Goal: Transaction & Acquisition: Purchase product/service

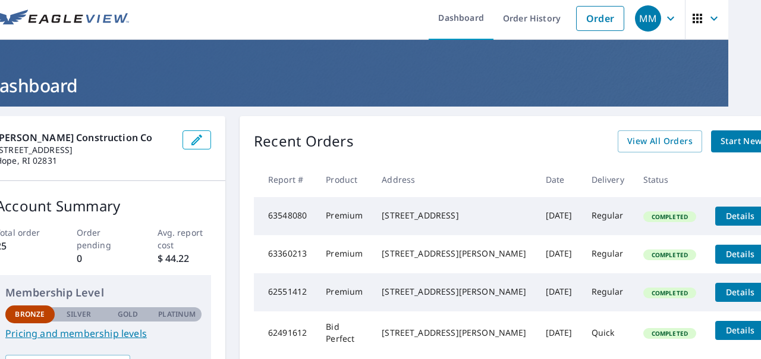
scroll to position [0, 33]
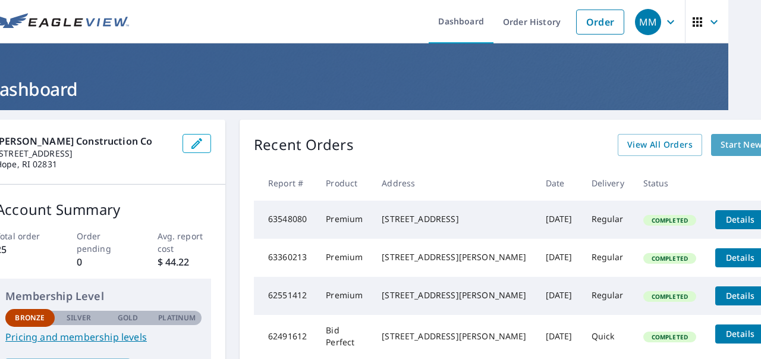
click at [721, 143] on span "Start New Order" at bounding box center [755, 144] width 69 height 15
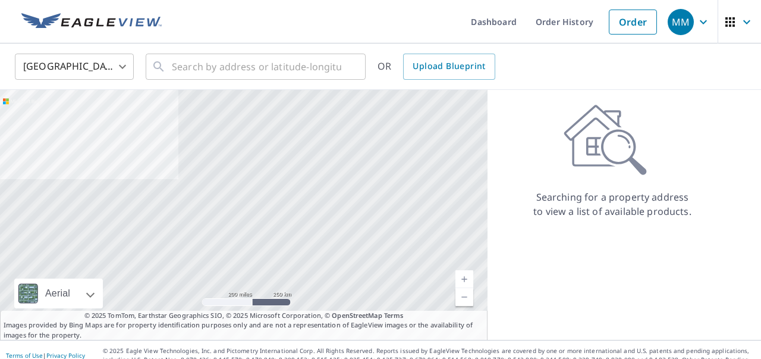
scroll to position [11, 0]
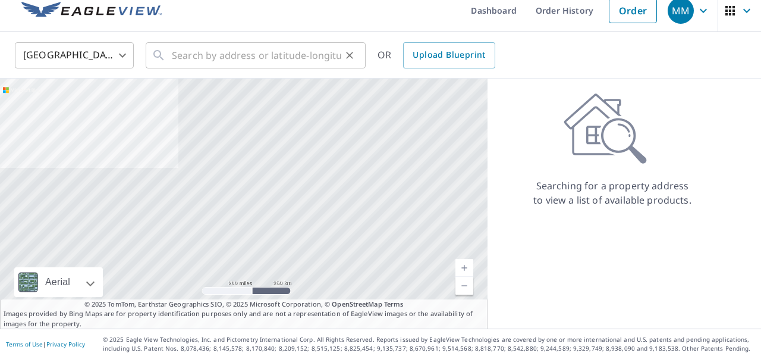
click at [167, 54] on div "​" at bounding box center [256, 55] width 220 height 26
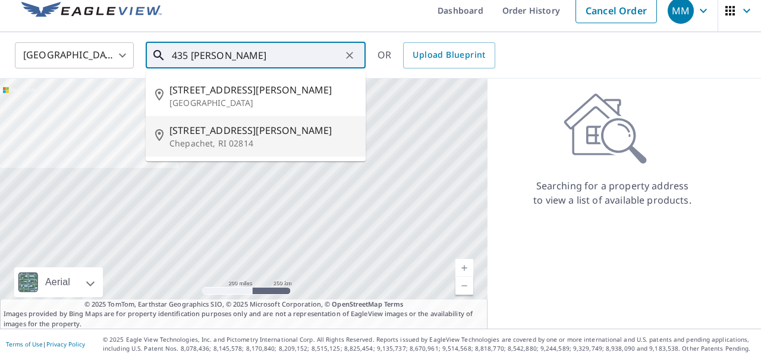
click at [214, 131] on span "[STREET_ADDRESS][PERSON_NAME]" at bounding box center [263, 130] width 187 height 14
type input "[STREET_ADDRESS][PERSON_NAME]"
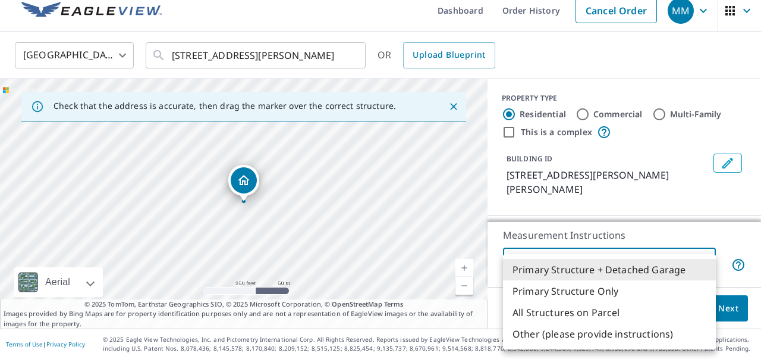
click at [706, 262] on body "MM MM Dashboard Order History Cancel Order MM [GEOGRAPHIC_DATA] [GEOGRAPHIC_DAT…" at bounding box center [380, 179] width 761 height 359
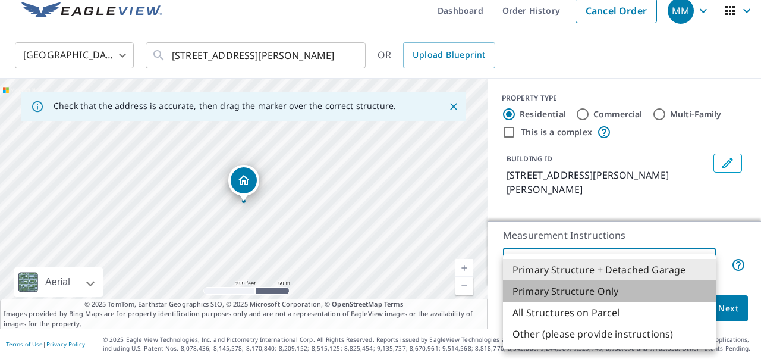
click at [592, 291] on li "Primary Structure Only" at bounding box center [609, 290] width 213 height 21
type input "2"
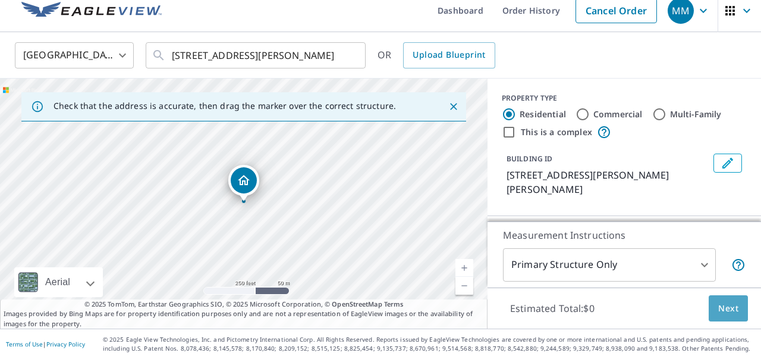
click at [728, 307] on span "Next" at bounding box center [729, 308] width 20 height 15
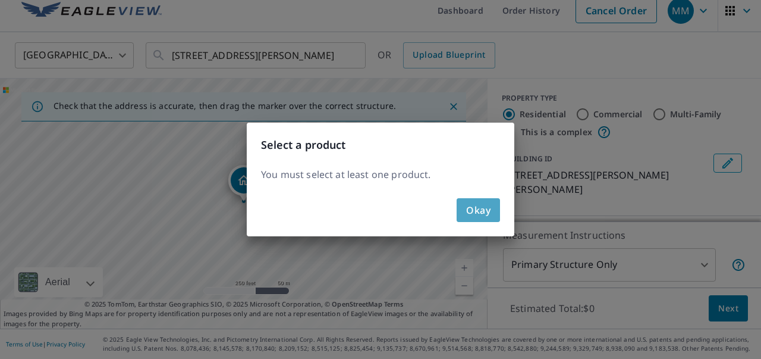
click at [474, 214] on span "Okay" at bounding box center [478, 210] width 24 height 17
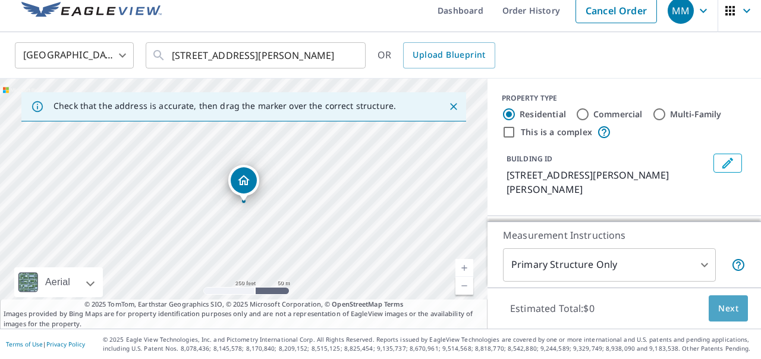
click at [726, 309] on span "Next" at bounding box center [729, 308] width 20 height 15
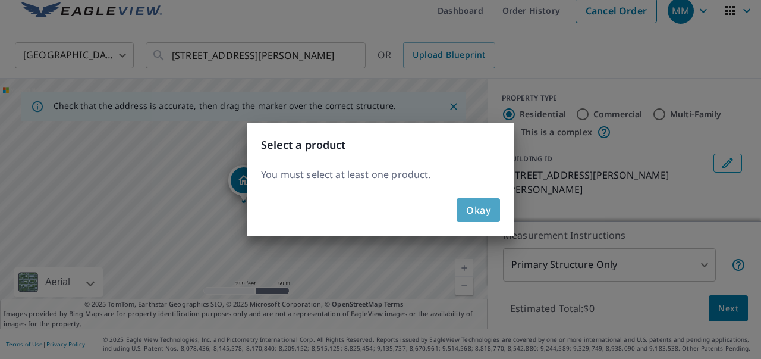
click at [465, 215] on button "Okay" at bounding box center [478, 210] width 43 height 24
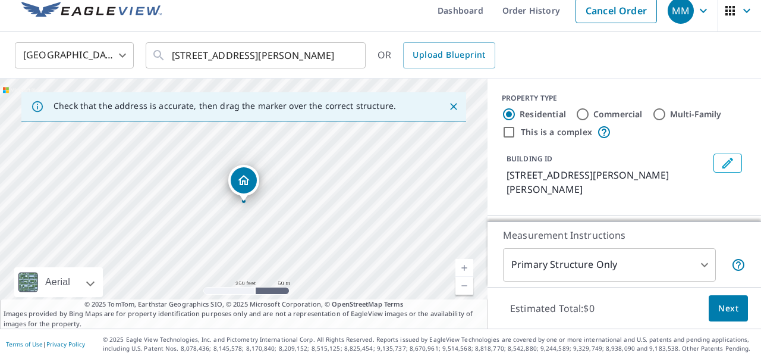
scroll to position [0, 0]
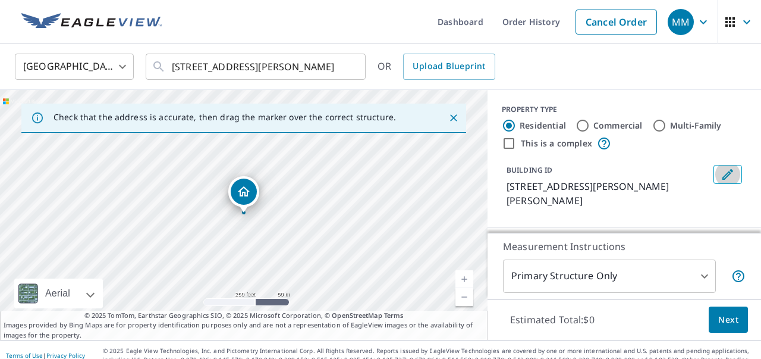
click at [726, 175] on icon "Edit building 1" at bounding box center [728, 174] width 11 height 11
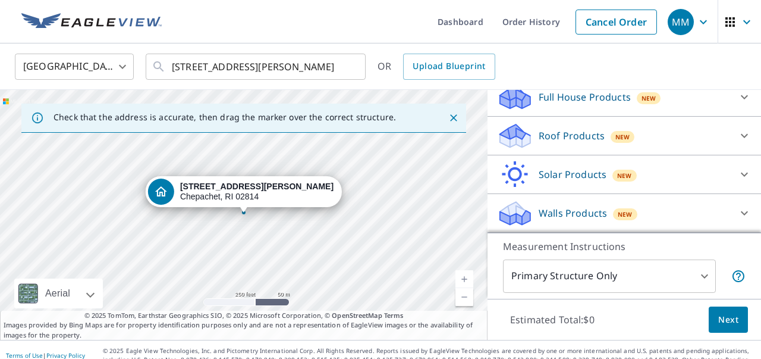
scroll to position [313, 0]
click at [746, 135] on icon at bounding box center [745, 136] width 14 height 14
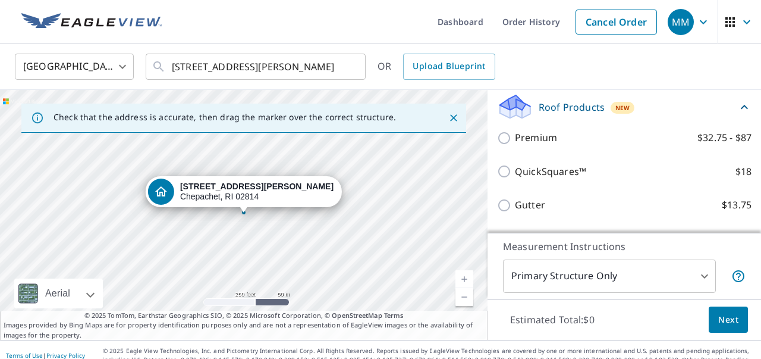
scroll to position [340, 0]
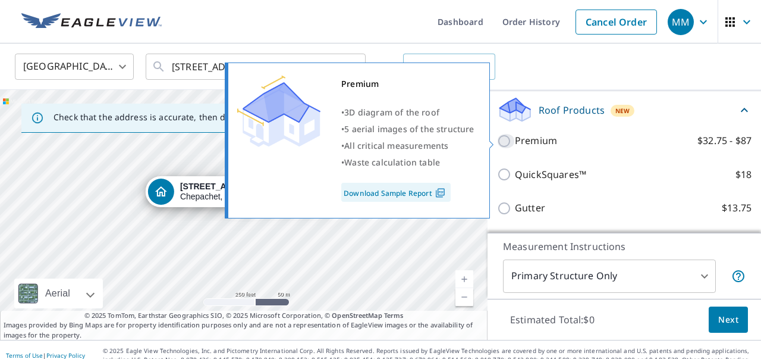
click at [505, 140] on input "Premium $32.75 - $87" at bounding box center [506, 141] width 18 height 14
checkbox input "true"
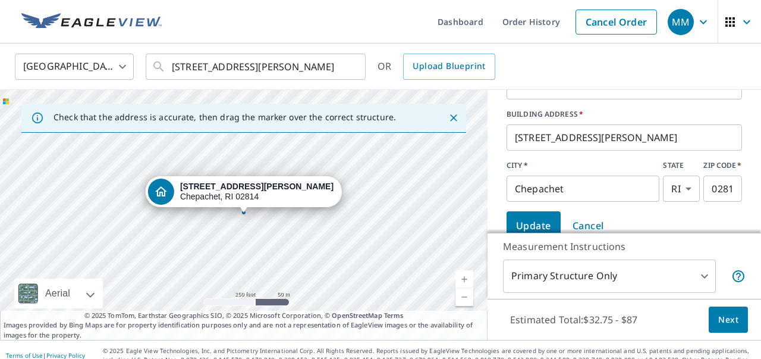
scroll to position [120, 0]
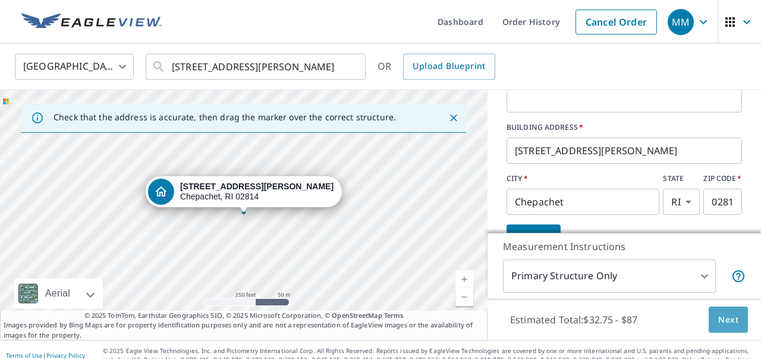
click at [729, 318] on span "Next" at bounding box center [729, 319] width 20 height 15
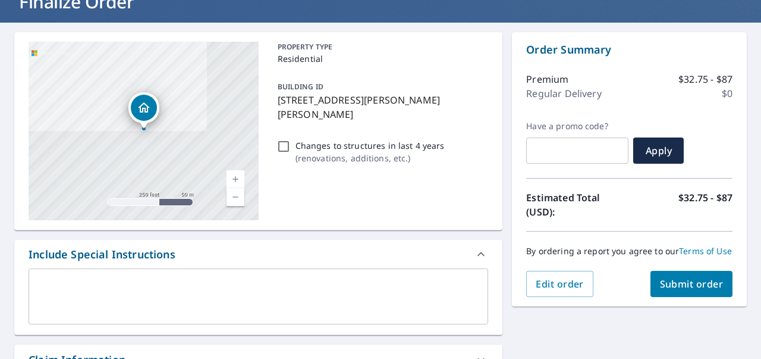
scroll to position [93, 0]
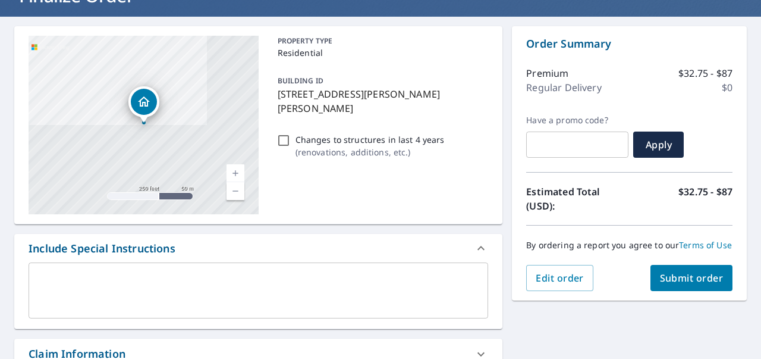
click at [686, 280] on span "Submit order" at bounding box center [692, 277] width 64 height 13
